Goal: Information Seeking & Learning: Find contact information

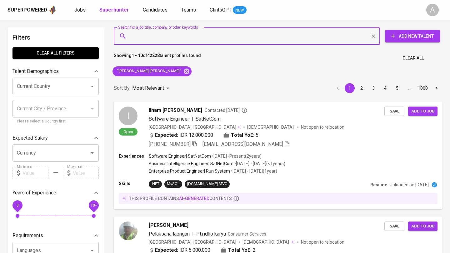
click at [416, 58] on span "Clear All" at bounding box center [412, 58] width 21 height 8
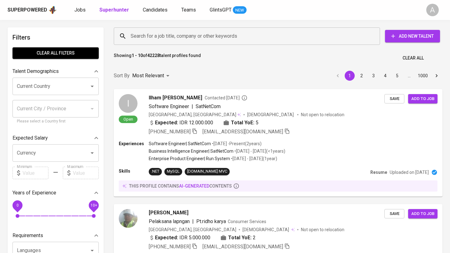
click at [199, 38] on input "Search for a job title, company or other keywords" at bounding box center [248, 36] width 239 height 12
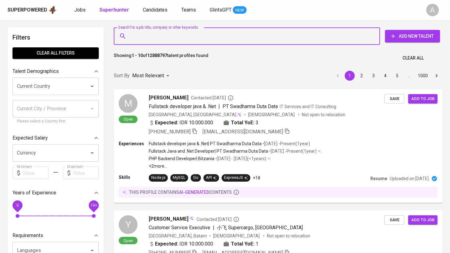
click at [199, 38] on input "Search for a job title, company or other keywords" at bounding box center [248, 36] width 239 height 12
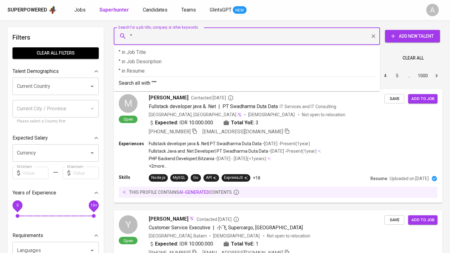
paste input "[PERSON_NAME]"
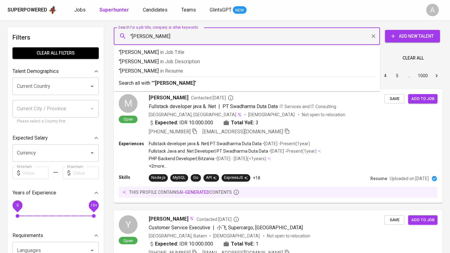
type input ""Evi Dwi Noviyanti""
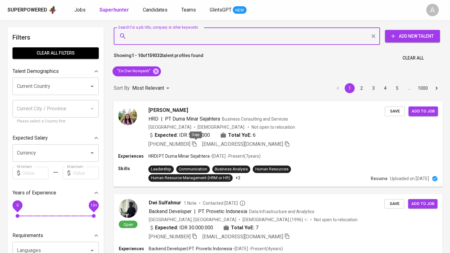
click at [195, 145] on icon "button" at bounding box center [194, 144] width 6 height 6
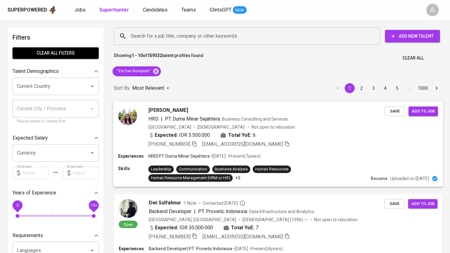
click at [277, 146] on div "[PHONE_NUMBER] [EMAIL_ADDRESS][DOMAIN_NAME]" at bounding box center [266, 143] width 236 height 7
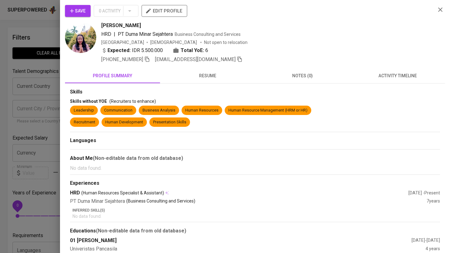
click at [214, 77] on span "resume" at bounding box center [207, 76] width 87 height 8
